Goal: Information Seeking & Learning: Compare options

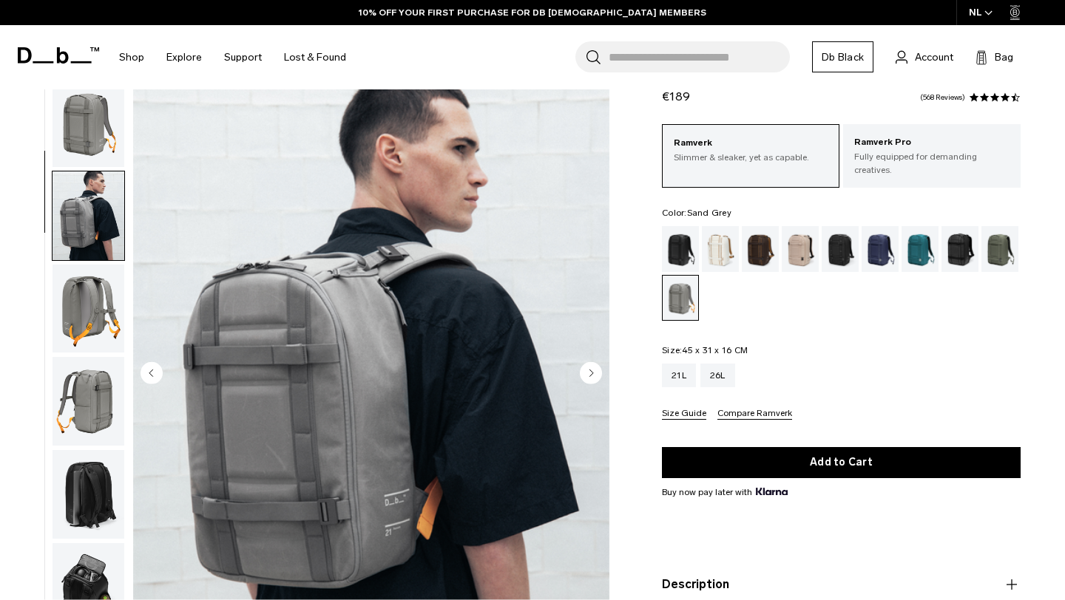
scroll to position [93, 0]
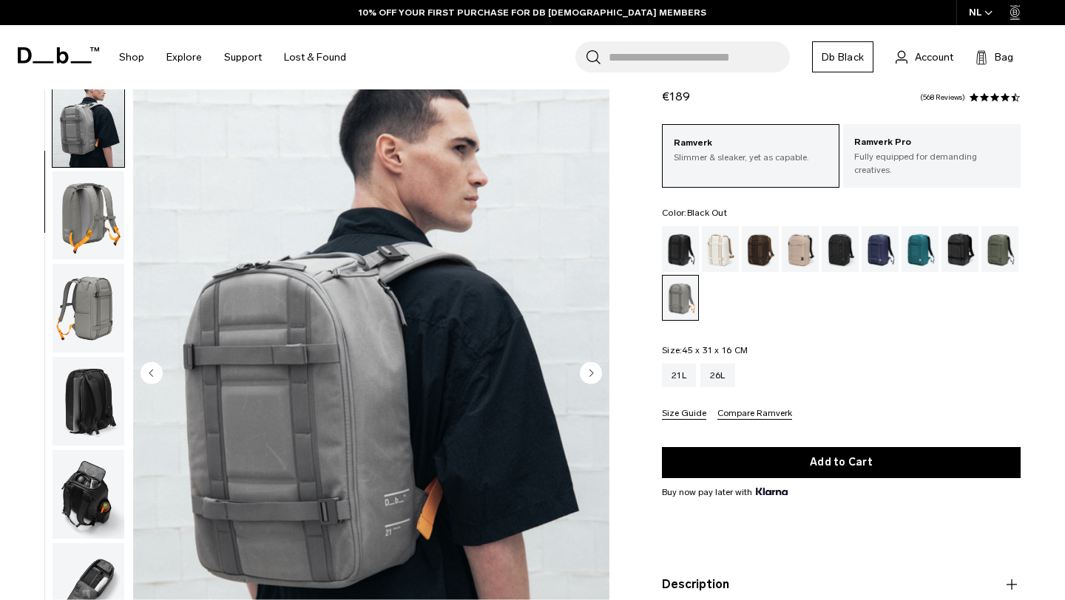
click at [685, 234] on div "Black Out" at bounding box center [681, 249] width 38 height 46
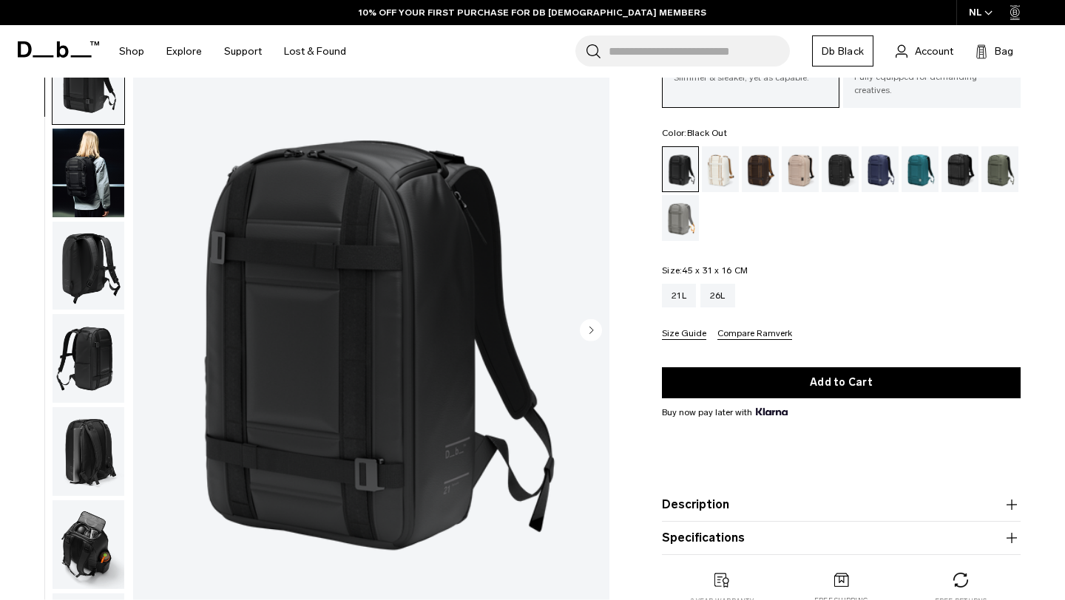
click at [87, 172] on img "button" at bounding box center [89, 172] width 72 height 89
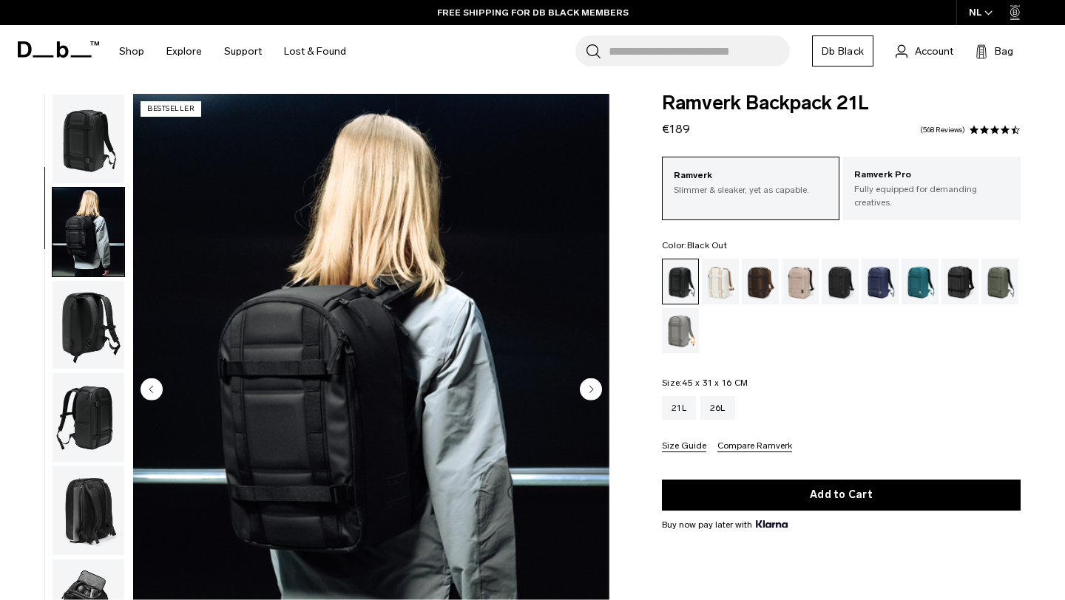
scroll to position [4, 0]
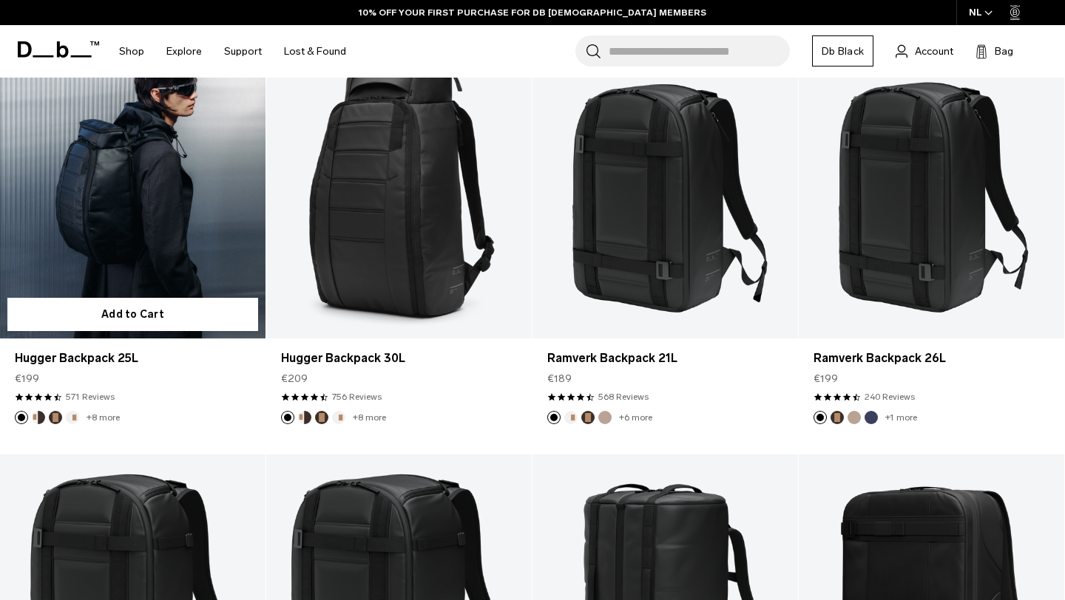
scroll to position [274, 0]
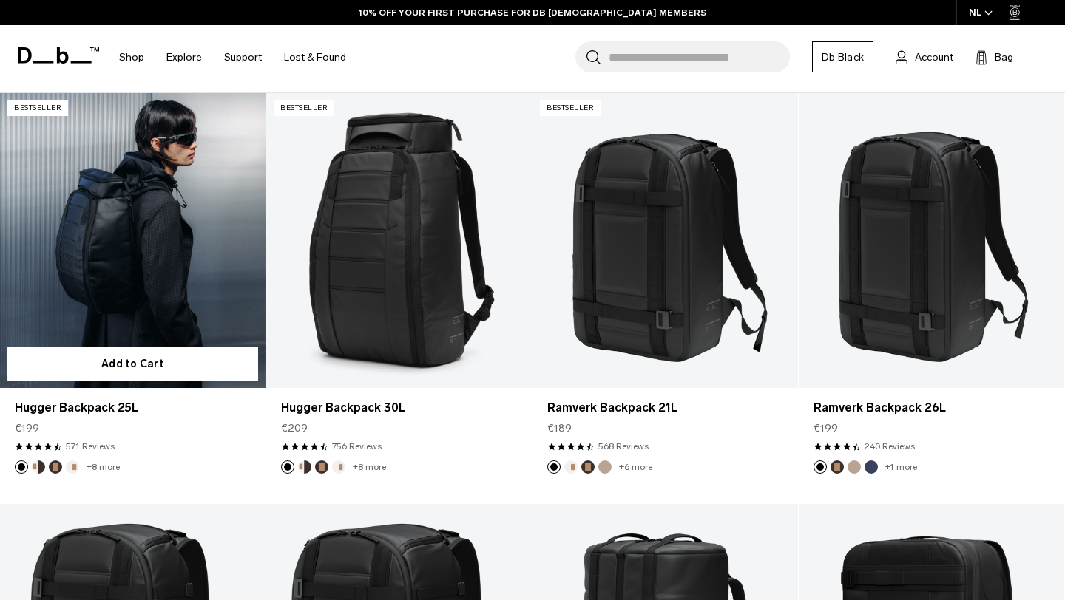
click at [146, 225] on link "Hugger Backpack 25L" at bounding box center [132, 240] width 265 height 295
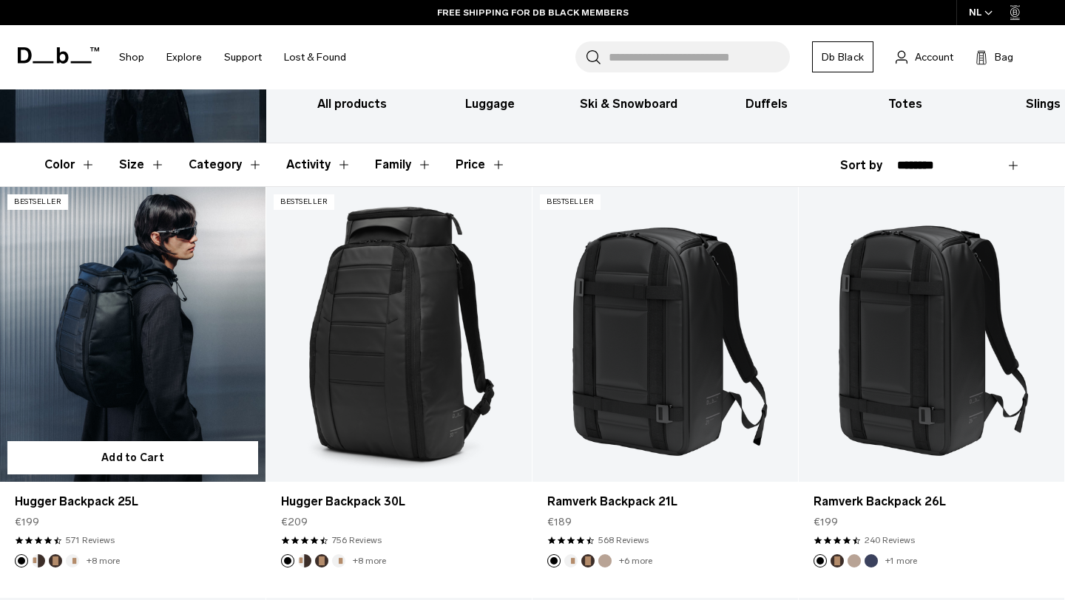
scroll to position [180, 0]
